Goal: Transaction & Acquisition: Book appointment/travel/reservation

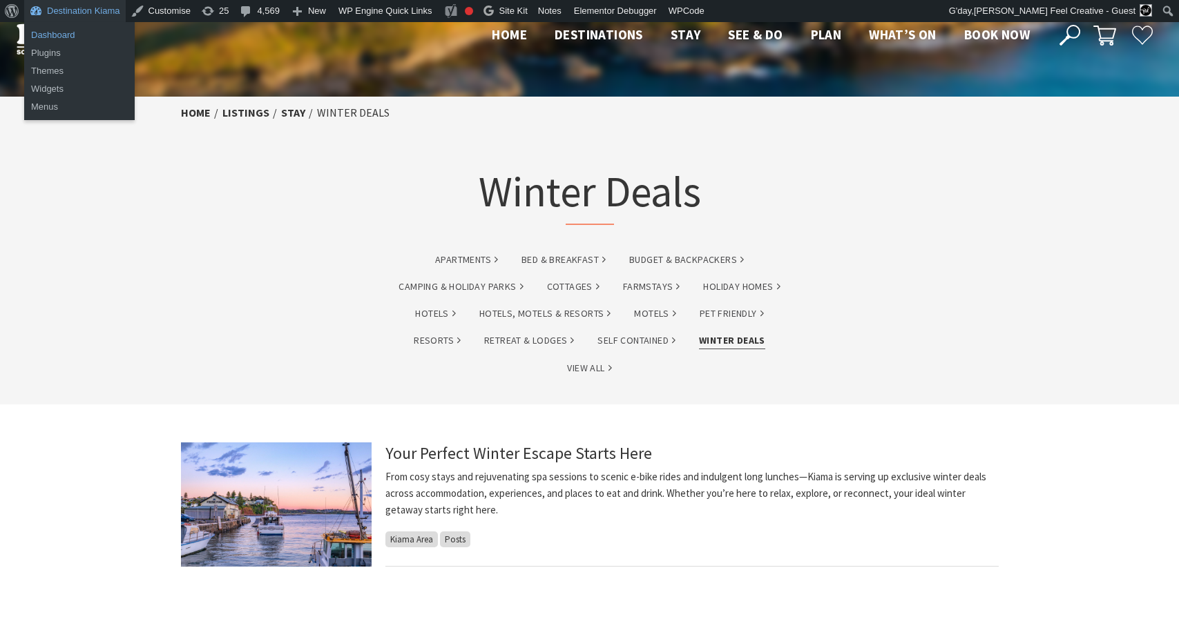
click at [64, 35] on link "Dashboard" at bounding box center [79, 35] width 110 height 18
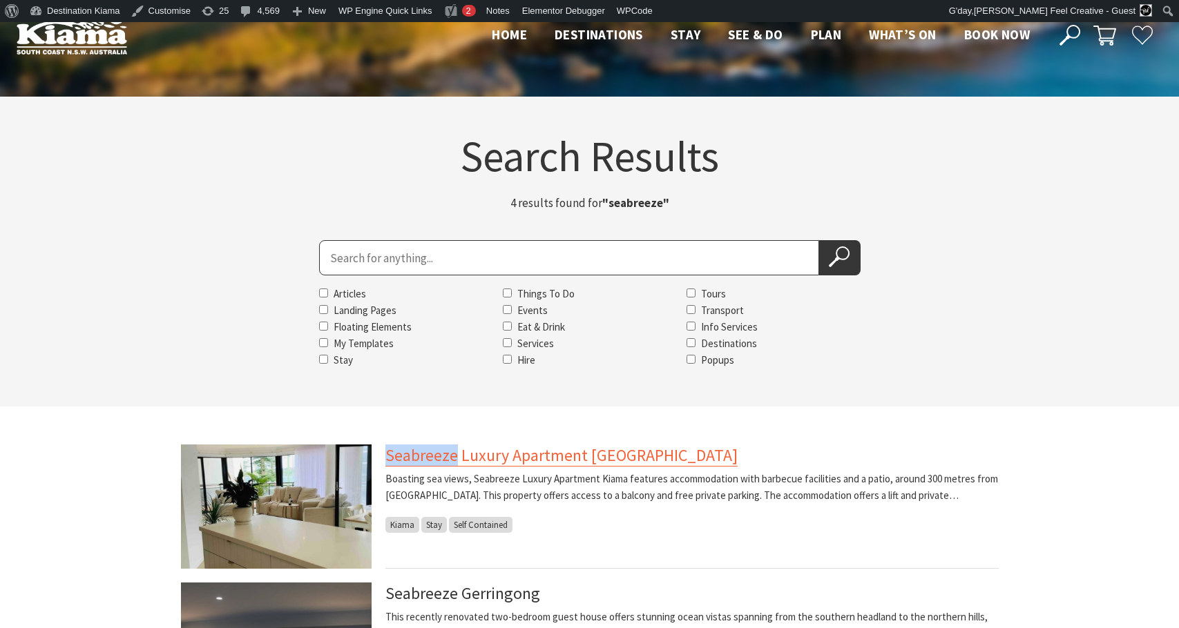
drag, startPoint x: 380, startPoint y: 454, endPoint x: 454, endPoint y: 465, distance: 74.6
click at [454, 465] on article "Seabreeze Luxury Apartment Kiama Boasting sea views, Seabreeze Luxury Apartment…" at bounding box center [589, 507] width 817 height 124
copy link "Seabreeze"
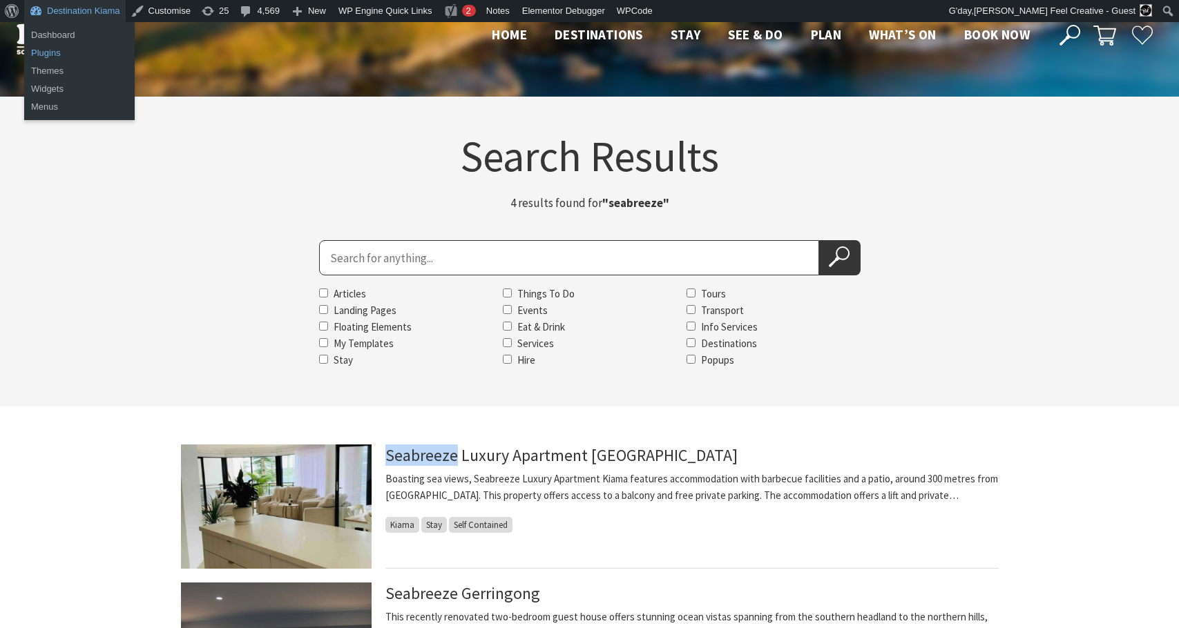
click at [52, 51] on link "Plugins" at bounding box center [79, 53] width 110 height 18
